Goal: Task Accomplishment & Management: Use online tool/utility

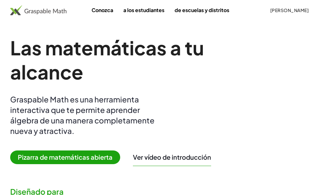
click at [288, 9] on font "[PERSON_NAME]" at bounding box center [289, 10] width 38 height 6
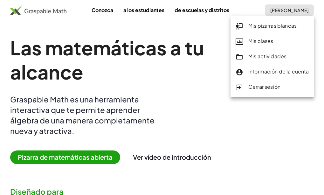
click at [256, 28] on font "Mis pizarras blancas" at bounding box center [272, 25] width 48 height 7
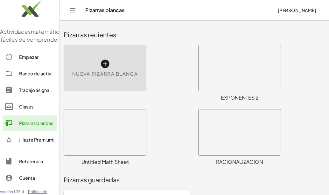
click at [104, 65] on icon at bounding box center [105, 64] width 10 height 10
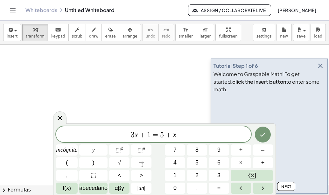
click at [322, 70] on icon "button" at bounding box center [320, 66] width 8 height 8
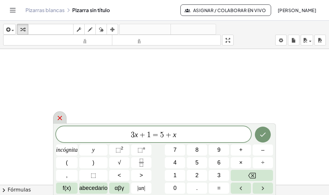
click at [61, 116] on icon at bounding box center [60, 118] width 4 height 4
